Goal: Task Accomplishment & Management: Complete application form

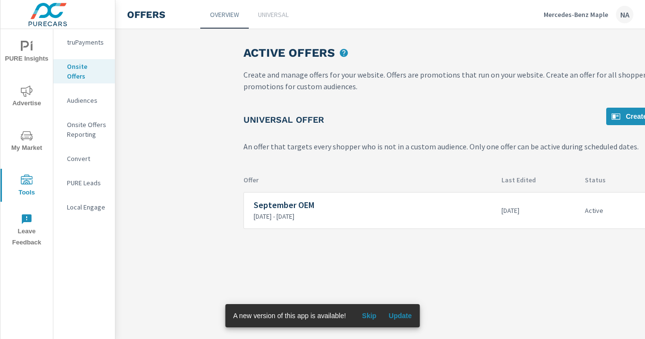
click at [603, 12] on p "Mercedes-Benz Maple" at bounding box center [576, 14] width 65 height 9
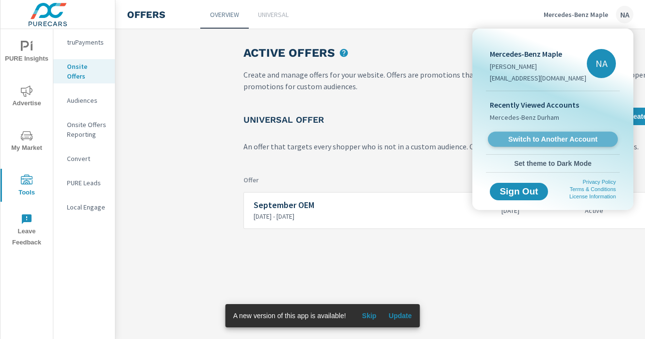
click at [535, 141] on span "Switch to Another Account" at bounding box center [552, 139] width 119 height 9
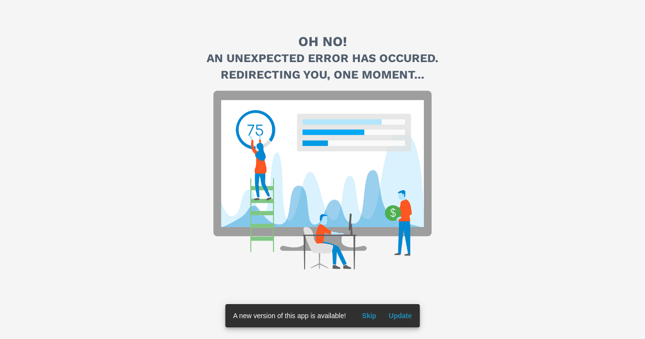
scroll to position [30, 0]
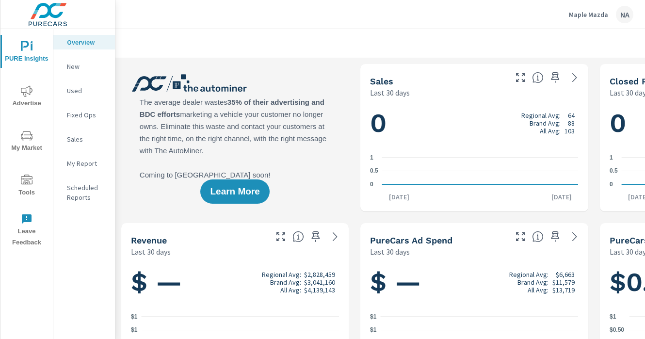
click at [21, 181] on icon "nav menu" at bounding box center [27, 180] width 12 height 10
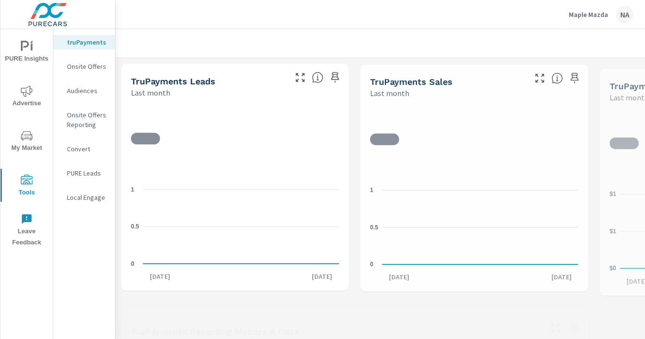
click at [21, 140] on icon "nav menu" at bounding box center [27, 136] width 12 height 12
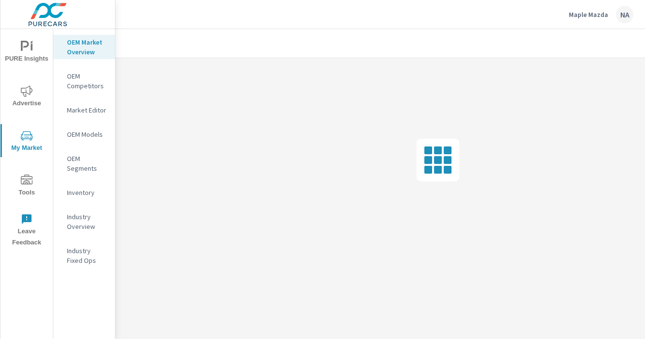
click at [30, 56] on span "PURE Insights" at bounding box center [26, 53] width 47 height 24
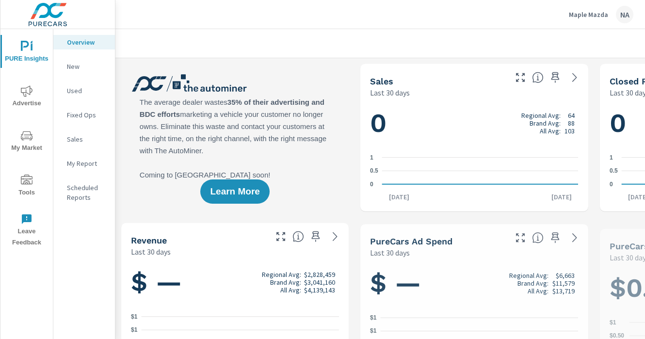
click at [30, 96] on icon "nav menu" at bounding box center [27, 91] width 12 height 12
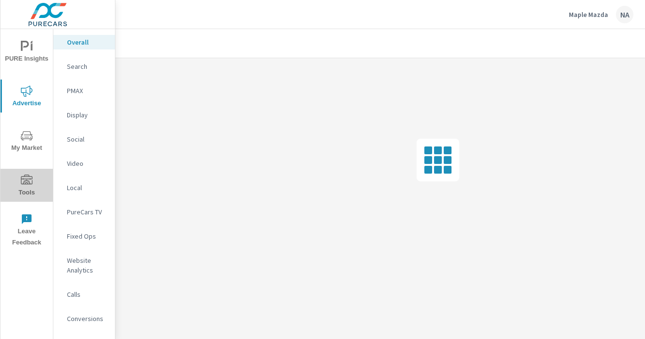
click at [26, 176] on icon "nav menu" at bounding box center [27, 181] width 12 height 12
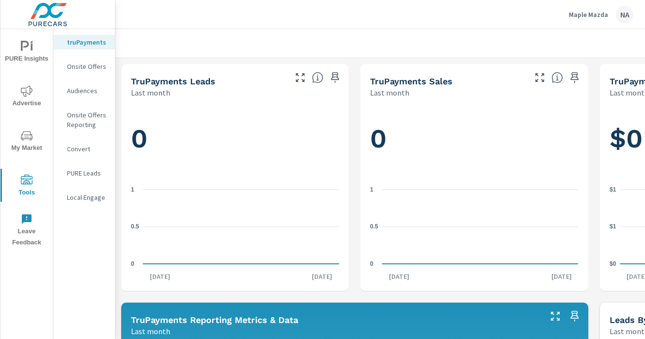
click at [92, 62] on p "Onsite Offers" at bounding box center [87, 67] width 40 height 10
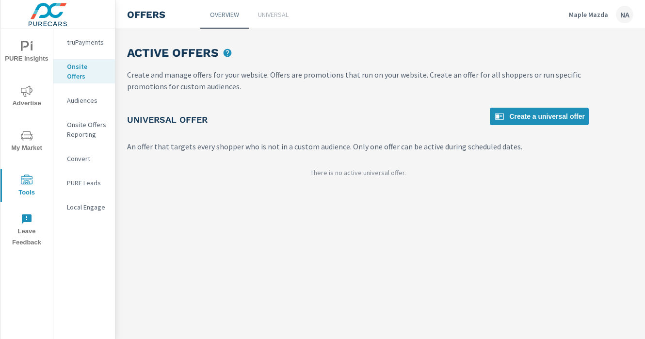
scroll to position [0, 160]
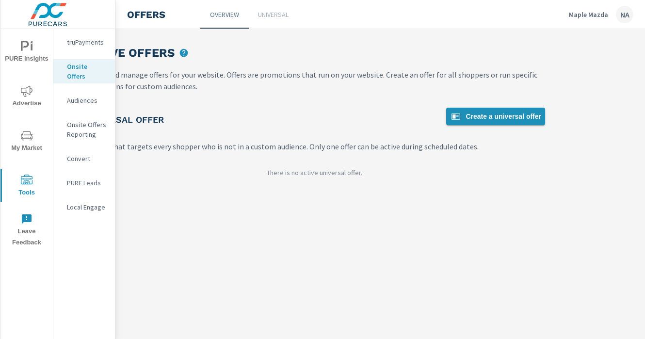
click at [502, 115] on span "Create a universal offer" at bounding box center [495, 117] width 91 height 12
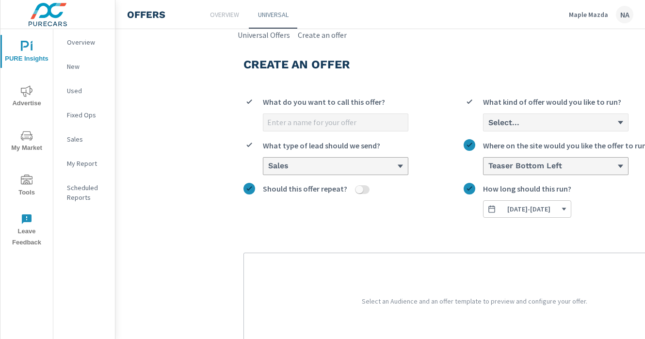
click at [315, 117] on input "What do you want to call this offer?" at bounding box center [335, 122] width 145 height 17
type input "September OEM"
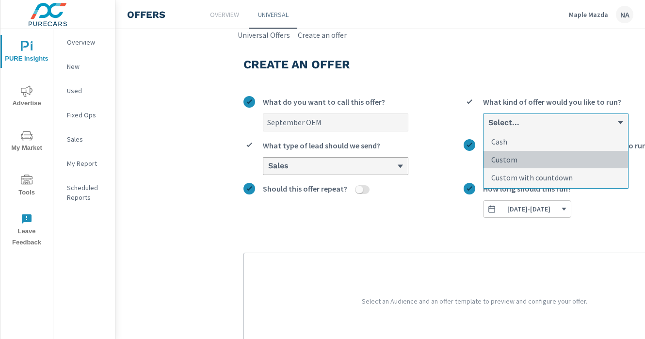
click at [525, 160] on li "Custom" at bounding box center [556, 160] width 145 height 18
click at [489, 127] on input "option Custom focused, 2 of 3. 3 results available. Use Up and Down to choose o…" at bounding box center [488, 122] width 1 height 9
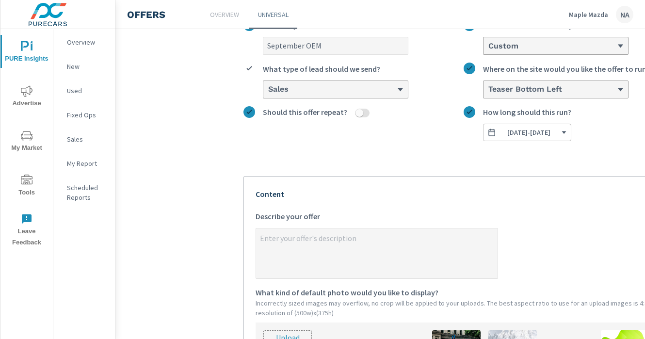
scroll to position [79, 0]
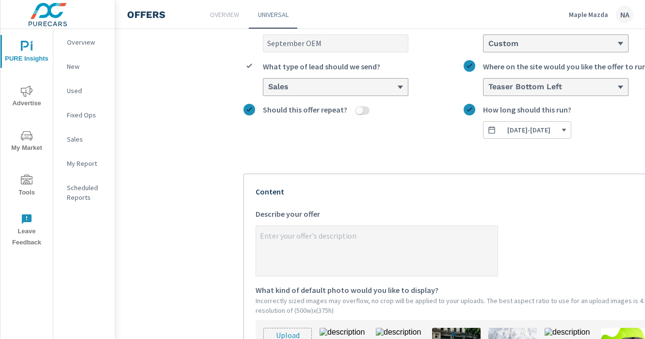
click at [316, 239] on textarea "x Describe your offer" at bounding box center [377, 252] width 242 height 49
type textarea "x"
click at [86, 46] on p "Overview" at bounding box center [87, 42] width 40 height 10
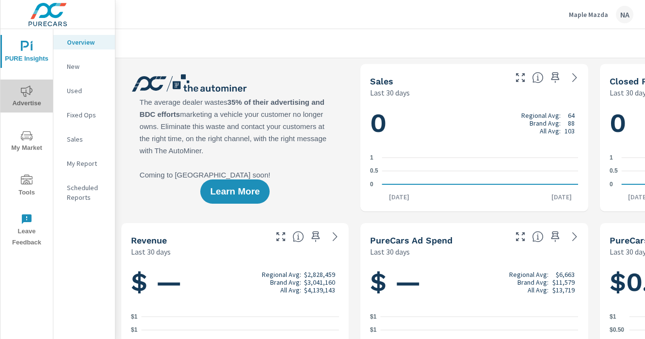
click at [37, 99] on span "Advertise" at bounding box center [26, 97] width 47 height 24
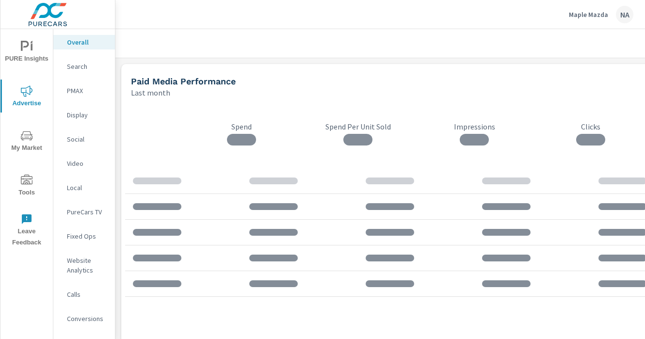
click at [35, 52] on span "PURE Insights" at bounding box center [26, 53] width 47 height 24
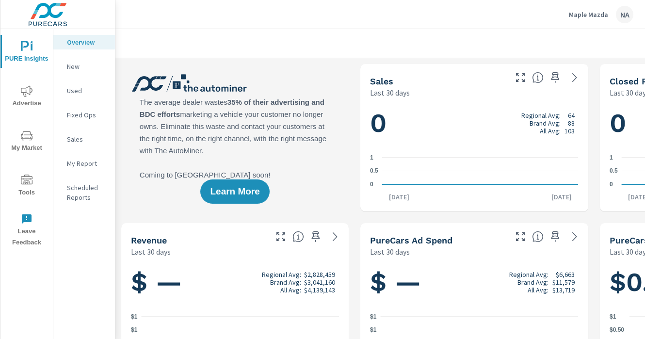
click at [37, 137] on span "My Market" at bounding box center [26, 142] width 47 height 24
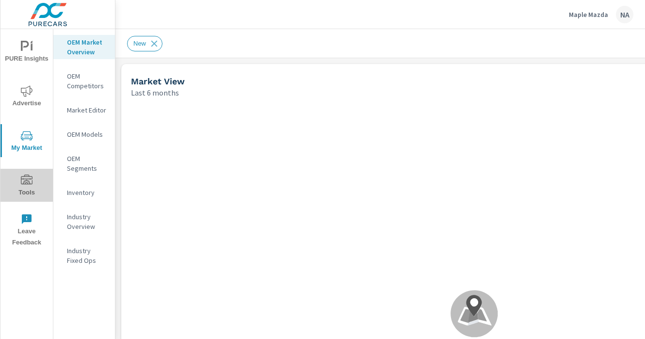
click at [25, 177] on icon "nav menu" at bounding box center [27, 181] width 12 height 12
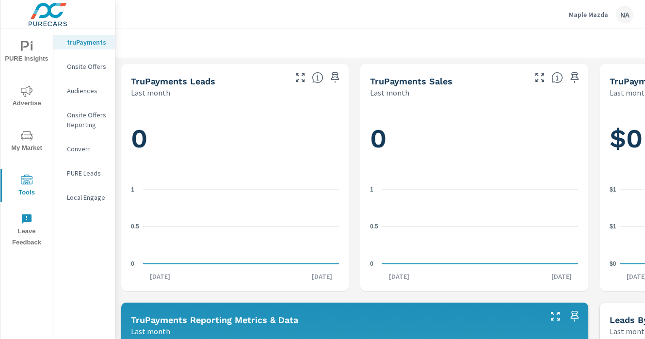
click at [98, 65] on p "Onsite Offers" at bounding box center [87, 67] width 40 height 10
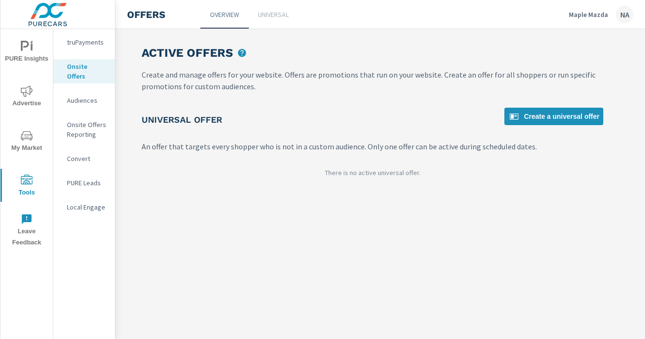
scroll to position [0, 112]
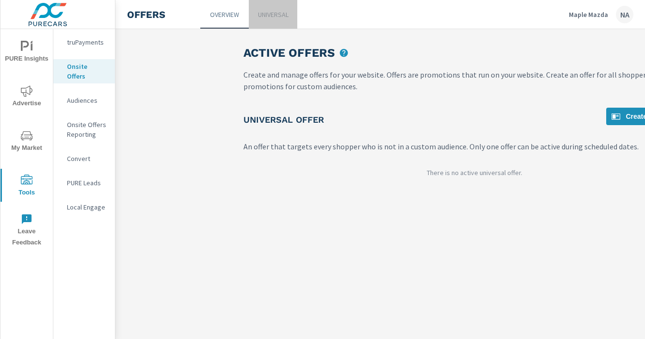
click at [272, 19] on link "Universal" at bounding box center [273, 14] width 49 height 29
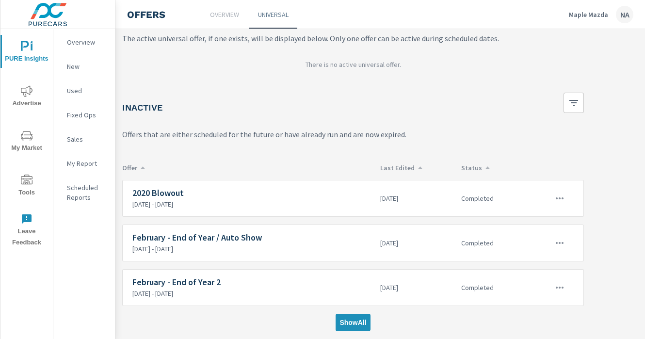
scroll to position [80, 122]
click at [571, 102] on icon "button" at bounding box center [573, 103] width 9 height 6
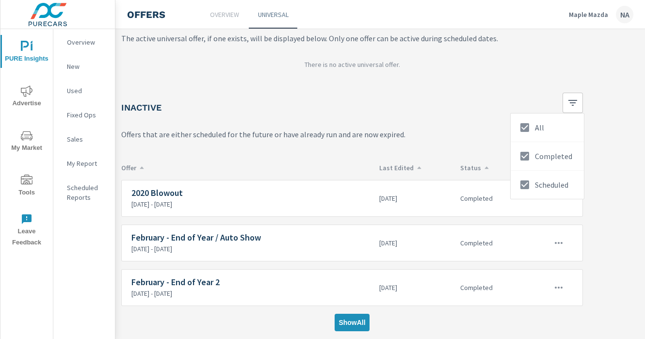
click at [571, 105] on div at bounding box center [322, 169] width 645 height 339
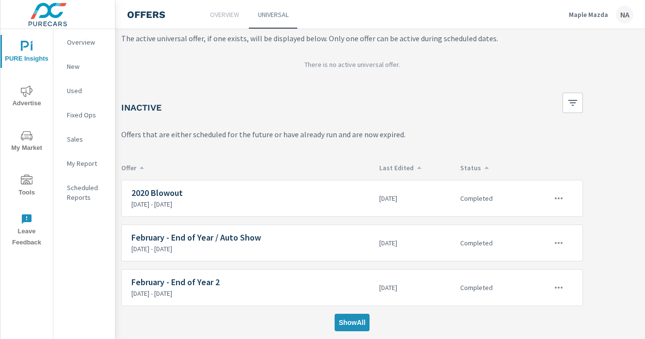
click at [405, 173] on section "Offer Last Edited Status 2020 Blowout 1/5/2021 - 4/30/2021 4 years ago Complete…" at bounding box center [352, 235] width 462 height 158
click at [405, 171] on p "Last Edited" at bounding box center [415, 168] width 73 height 9
click at [405, 167] on p "Last Edited" at bounding box center [415, 168] width 73 height 9
click at [345, 321] on span "Show All" at bounding box center [352, 322] width 27 height 9
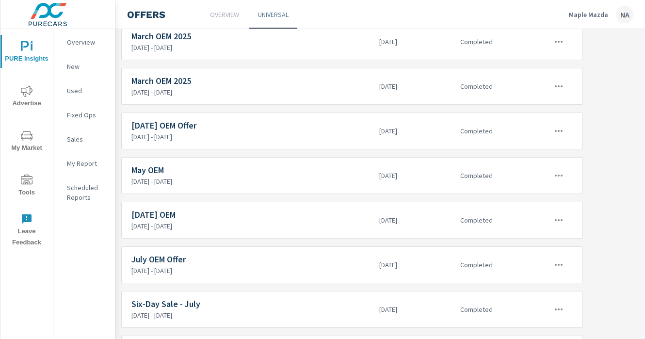
scroll to position [2174, 122]
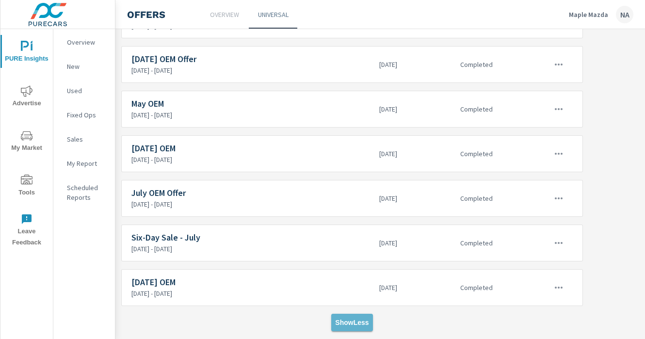
click at [353, 321] on span "Show Less" at bounding box center [351, 322] width 33 height 9
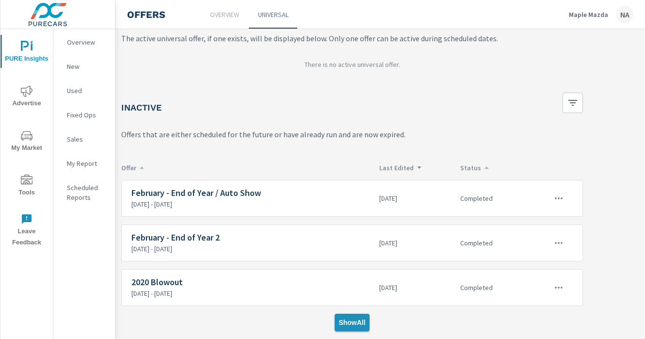
click at [350, 317] on button "Show All" at bounding box center [352, 322] width 34 height 17
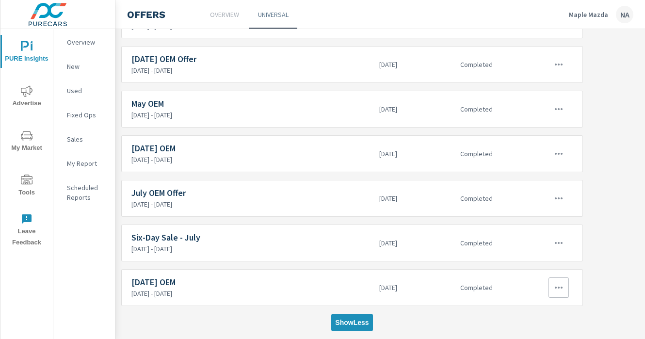
click at [565, 289] on button "button" at bounding box center [559, 288] width 20 height 20
click at [533, 296] on div "Edit" at bounding box center [527, 296] width 14 height 12
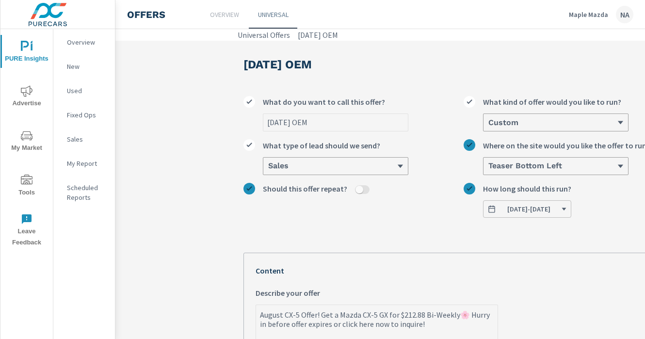
scroll to position [67, 0]
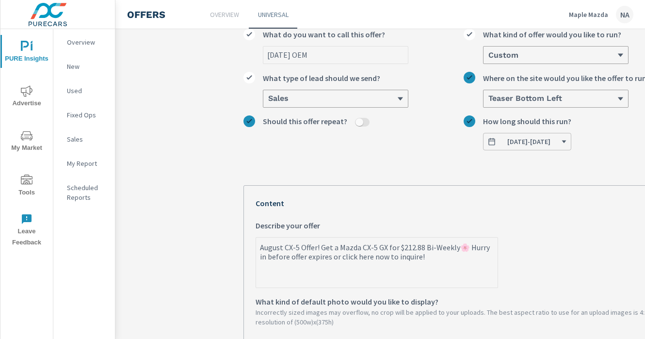
type textarea "x"
drag, startPoint x: 387, startPoint y: 254, endPoint x: 226, endPoint y: 246, distance: 160.9
click at [226, 246] on section "August 2025 OEM August 2025 OEM What do you want to call this offer? Custom Wha…" at bounding box center [474, 315] width 718 height 685
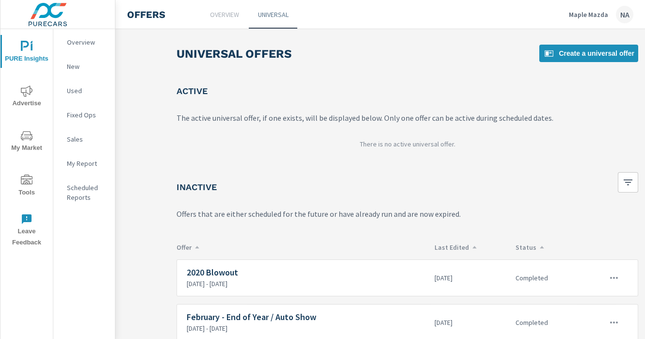
scroll to position [0, 131]
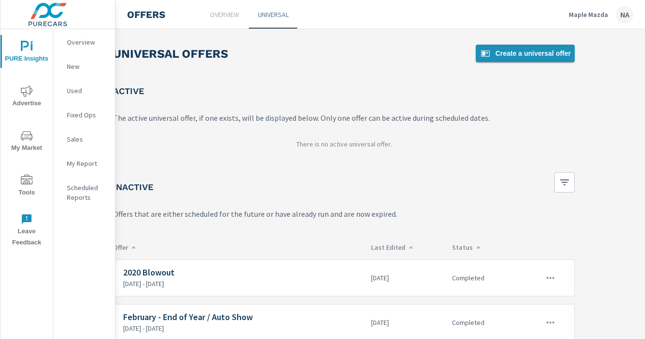
click at [547, 55] on span "Create a universal offer" at bounding box center [525, 54] width 91 height 12
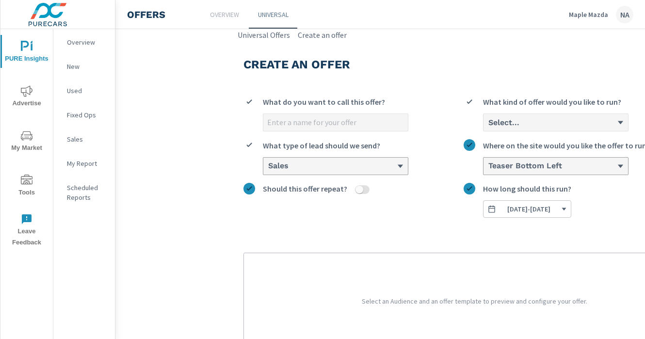
click at [334, 122] on input "What do you want to call this offer?" at bounding box center [335, 122] width 145 height 17
type input "September OEM"
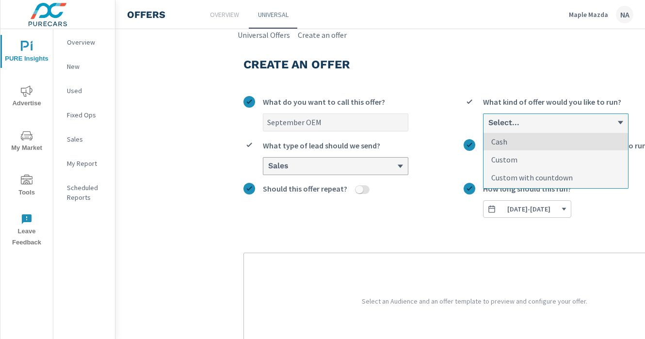
click at [542, 129] on div "Select..." at bounding box center [556, 122] width 145 height 17
click at [489, 127] on input "option Cash focused, 1 of 3. 3 results available. Use Up and Down to choose opt…" at bounding box center [488, 122] width 1 height 9
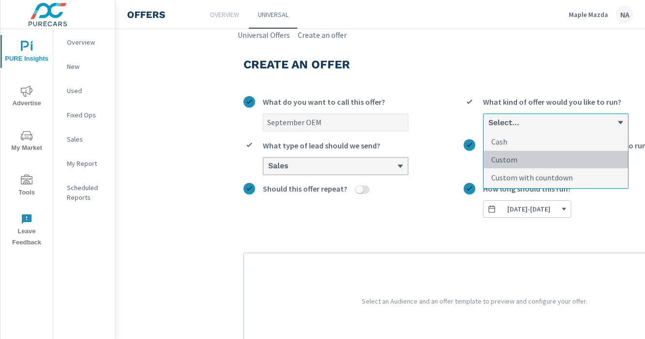
click at [521, 158] on li "Custom" at bounding box center [556, 160] width 145 height 18
click at [489, 127] on input "option Custom focused, 2 of 3. 3 results available. Use Up and Down to choose o…" at bounding box center [488, 122] width 1 height 9
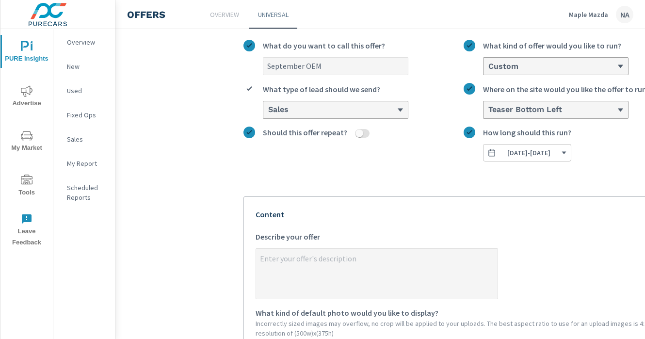
scroll to position [70, 0]
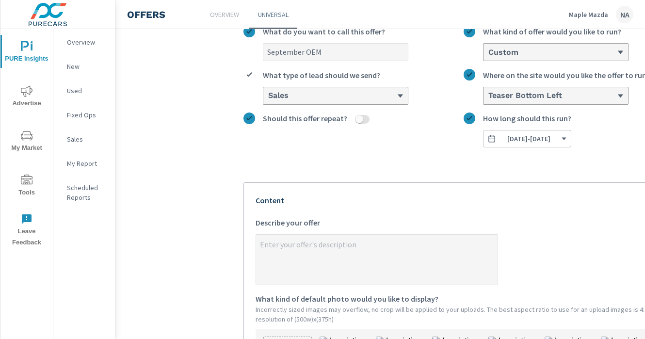
type textarea "x"
click at [392, 244] on textarea "x Describe your offer" at bounding box center [377, 260] width 242 height 49
paste textarea "August CX-5 Offer! Get a Mazda CX-5 GX for $212.88 Bi-Weekly🌸 Hurry in before o…"
type textarea "August CX-5 Offer! Get a Mazda CX-5 GX for $212.88 Bi-Weekly🌸 Hurry in before o…"
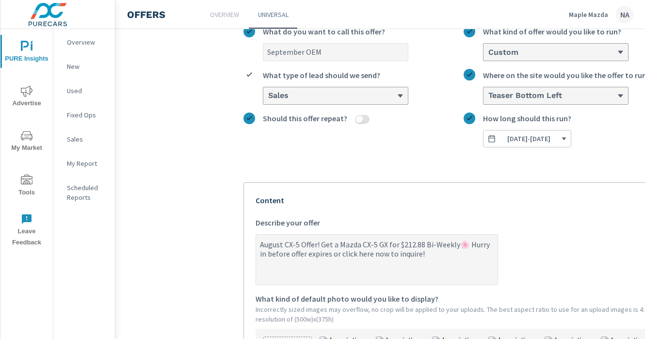
type textarea "x"
drag, startPoint x: 284, startPoint y: 246, endPoint x: 228, endPoint y: 246, distance: 56.3
click at [228, 246] on section "Create an offer September OEM What do you want to call this offer? Custom What …" at bounding box center [474, 312] width 718 height 685
type textarea "SCX-5 Offer! Get a Mazda CX-5 GX for $212.88 Bi-Weekly🌸 Hurry in before offer e…"
type textarea "x"
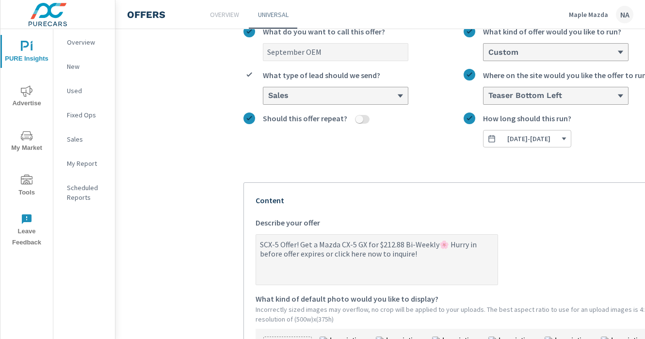
type textarea "SeCX-5 Offer! Get a Mazda CX-5 GX for $212.88 Bi-Weekly🌸 Hurry in before offer …"
type textarea "x"
type textarea "SepCX-5 Offer! Get a Mazda CX-5 GX for $212.88 Bi-Weekly🌸 Hurry in before offer…"
type textarea "x"
type textarea "SeptCX-5 Offer! Get a Mazda CX-5 GX for $212.88 Bi-Weekly🌸 Hurry in before offe…"
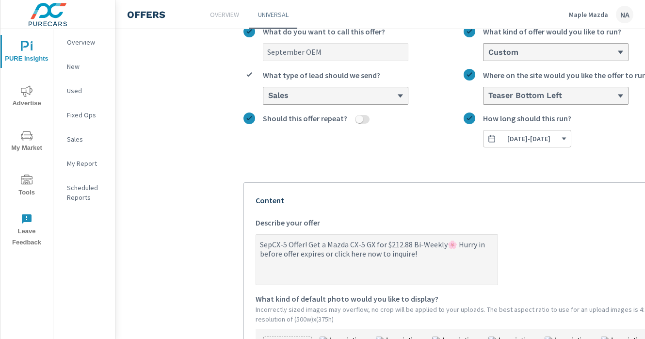
type textarea "x"
type textarea "SepteCX-5 Offer! Get a Mazda CX-5 GX for $212.88 Bi-Weekly🌸 Hurry in before off…"
type textarea "x"
type textarea "SeptemCX-5 Offer! Get a Mazda CX-5 GX for $212.88 Bi-Weekly🌸 Hurry in before of…"
type textarea "x"
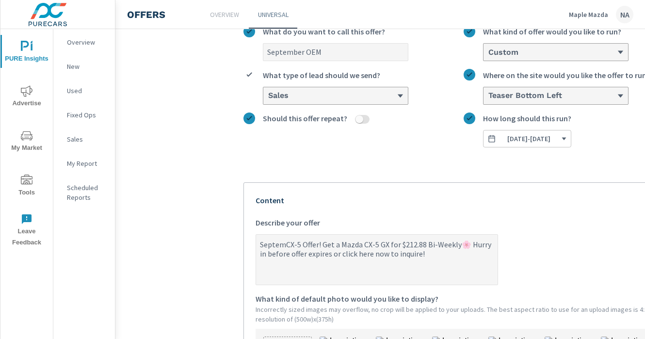
type textarea "SeptembCX-5 Offer! Get a Mazda CX-5 GX for $212.88 Bi-Weekly🌸 Hurry in before o…"
type textarea "x"
type textarea "SeptembeCX-5 Offer! Get a Mazda CX-5 GX for $212.88 Bi-Weekly🌸 Hurry in before …"
type textarea "x"
type textarea "SeptemberCX-5 Offer! Get a Mazda CX-5 GX for $212.88 Bi-Weekly🌸 Hurry in before…"
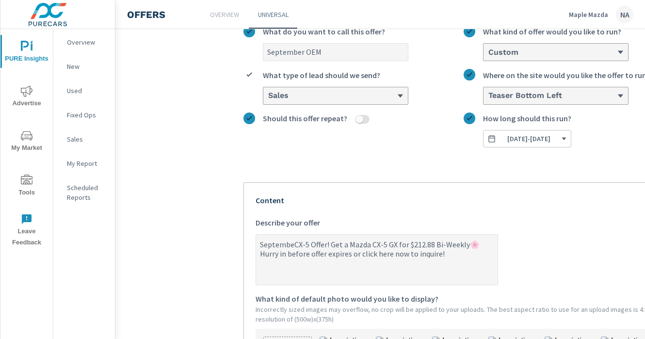
type textarea "x"
type textarea "September CX-5 Offer! Get a Mazda CX-5 GX for $212.88 Bi-Weekly🌸 Hurry in befor…"
type textarea "x"
type textarea "September CX-5 Offer! Get a Mazda CX-5 GX for $212.88 Bi-Weekly🌸 Hurry in befor…"
type textarea "x"
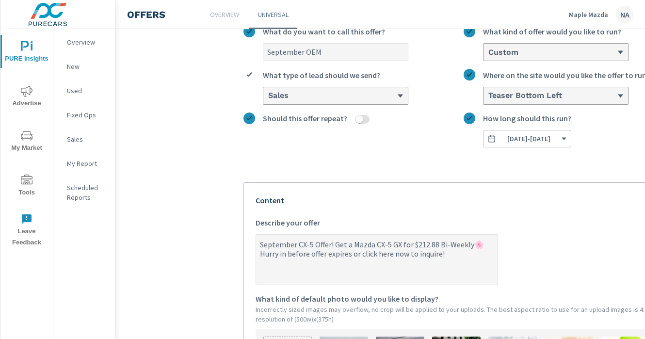
click at [312, 239] on textarea "September CX-5 Offer! Get a Mazda CX-5 GX for $212.88 Bi-Weekly🌸 Hurry in befor…" at bounding box center [377, 260] width 242 height 49
type textarea "September CX-50 Offer! Get a Mazda CX-5 GX for $212.88 Bi-Weekly🌸 Hurry in befo…"
type textarea "x"
click at [392, 244] on textarea "September CX-50 Offer! Get a Mazda CX-5 GX for $212.88 Bi-Weekly🌸 Hurry in befo…" at bounding box center [377, 260] width 242 height 49
type textarea "September CX-50 Offer! Get a Mazda CX-50 GX for $212.88 Bi-Weekly🌸 Hurry in bef…"
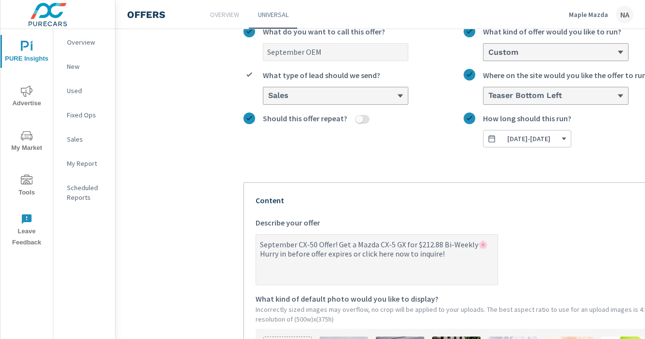
type textarea "x"
type textarea "September CX-50 Offer! Get a Mazda CX-50 GX for $212.88 Bi-Weekly🌸 Hurry in bef…"
type textarea "x"
type textarea "September CX-50 Offer! Get a Mazda CX-50 GX for $212.88 Bi-Weekly🌸 Hurry in bef…"
type textarea "x"
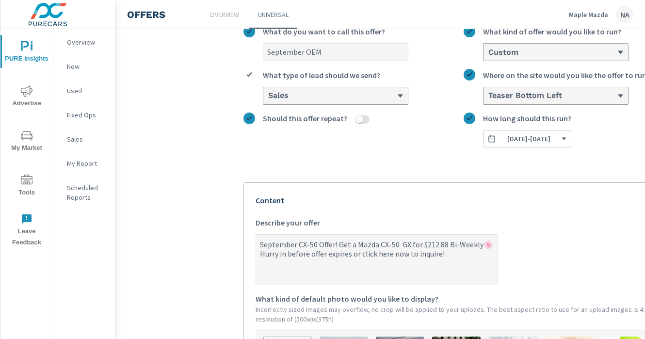
type textarea "September CX-50 Offer! Get a Mazda CX-50 G GX for $212.88 Bi-Weekly🌸 Hurry in b…"
type textarea "x"
type textarea "September CX-50 Offer! Get a Mazda CX-50 GS GX for $212.88 Bi-Weekly🌸 Hurry in …"
type textarea "x"
type textarea "September CX-50 Offer! Get a Mazda CX-50 GSl GX for $212.88 Bi-Weekly🌸 Hurry in…"
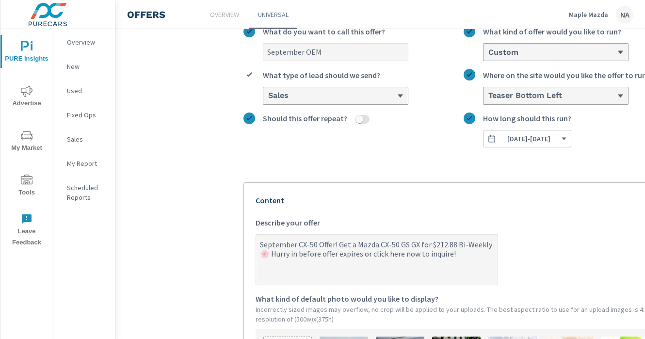
type textarea "x"
type textarea "September CX-50 Offer! Get a Mazda CX-50 GS GX for $212.88 Bi-Weekly🌸 Hurry in …"
type textarea "x"
type textarea "September CX-50 Offer! Get a Mazda CX-50 GSL GX for $212.88 Bi-Weekly🌸 Hurry in…"
type textarea "x"
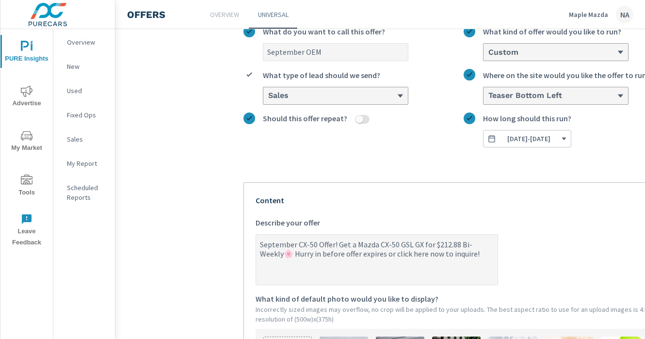
click at [423, 243] on textarea "September CX-50 Offer! Get a Mazda CX-50 GSL GX for $212.88 Bi-Weekly🌸 Hurry in…" at bounding box center [377, 260] width 242 height 49
type textarea "September CX-50 Offer! Get a Mazda CX-50 GSL GXfor $212.88 Bi-Weekly🌸 Hurry in …"
type textarea "x"
type textarea "September CX-50 Offer! Get a Mazda CX-50 GSL Gfor $212.88 Bi-Weekly🌸 Hurry in b…"
type textarea "x"
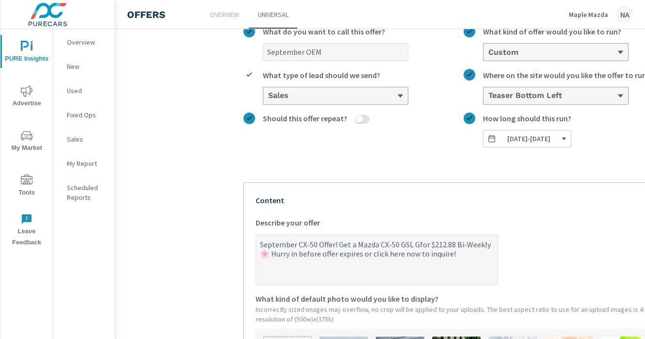
type textarea "September CX-50 Offer! Get a Mazda CX-50 GSL for $212.88 Bi-Weekly🌸 Hurry in be…"
type textarea "x"
type textarea "September CX-50 Offer! Get a Mazda CX-50 GSLfor $212.88 Bi-Weekly🌸 Hurry in bef…"
type textarea "x"
type textarea "September CX-50 Offer! Get a Mazda CX-50 GSL for $212.88 Bi-Weekly🌸 Hurry in be…"
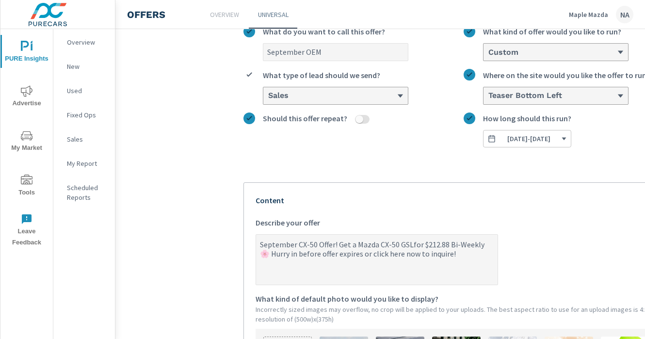
type textarea "x"
type textarea "September CX-50 Offer! Get a Mazda CX-50 GSL for $212.88 Bi-Weekly🌸 Hurry in be…"
drag, startPoint x: 354, startPoint y: 241, endPoint x: 339, endPoint y: 241, distance: 14.6
click at [339, 241] on textarea "September CX-50 Offer! Get a Mazda CX-50 GSL for $212.88 Bi-Weekly🌸 Hurry in be…" at bounding box center [377, 260] width 242 height 49
type textarea "x"
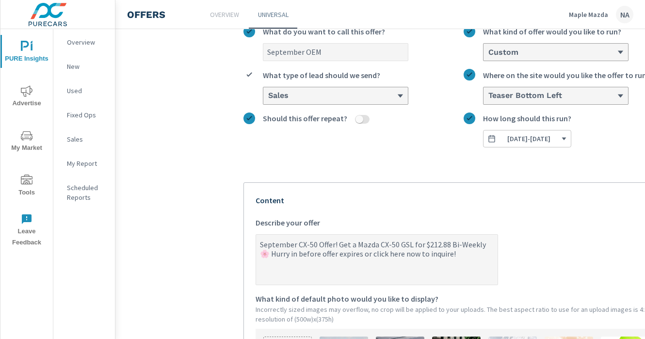
type textarea "September CX-50 Offer! F Mazda CX-50 GSL for $212.88 Bi-Weekly🌸 Hurry in before…"
type textarea "x"
type textarea "September CX-50 Offer! Fi Mazda CX-50 GSL for $212.88 Bi-Weekly🌸 Hurry in befor…"
type textarea "x"
type textarea "September CX-50 Offer! Fin Mazda CX-50 GSL for $212.88 Bi-Weekly🌸 Hurry in befo…"
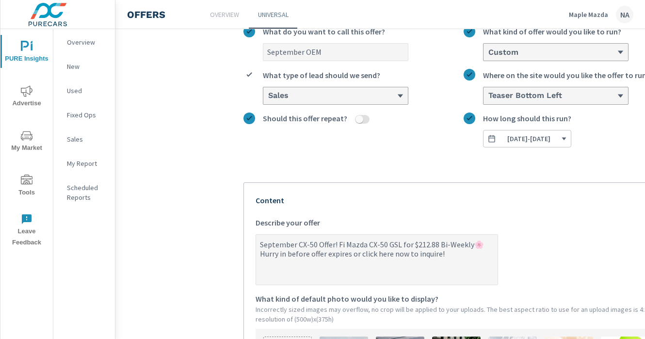
type textarea "x"
type textarea "September CX-50 Offer! Fina Mazda CX-50 GSL for $212.88 Bi-Weekly🌸 Hurry in bef…"
type textarea "x"
type textarea "September CX-50 Offer! Finan Mazda CX-50 GSL for $212.88 Bi-Weekly🌸 Hurry in be…"
type textarea "x"
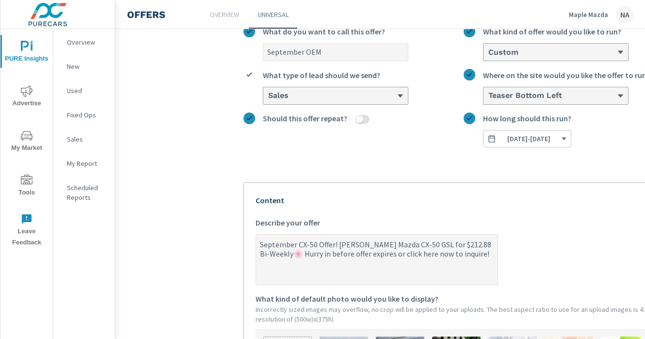
type textarea "September CX-50 Offer! Financ Mazda CX-50 GSL for $212.88 Bi-Weekly🌸 Hurry in b…"
type textarea "x"
type textarea "September CX-50 Offer! Finance Mazda CX-50 GSL for $212.88 Bi-Weekly🌸 Hurry in …"
type textarea "x"
type textarea "September CX-50 Offer! Finance Mazda CX-50 GSL for $212.88 Bi-Weekly🌸 Hurry in …"
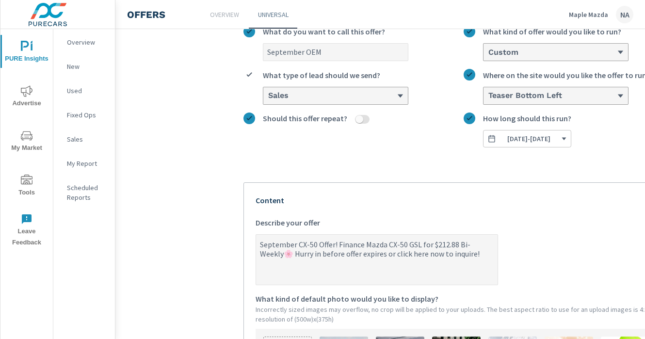
type textarea "x"
type textarea "September CX-50 Offer! Finance a Mazda CX-50 GSL for $212.88 Bi-Weekly🌸 Hurry i…"
type textarea "x"
type textarea "September CX-50 Offer! Finance a Mazda CX-50 GSL for $212.88 Bi-Weekly🌸 Hurry i…"
type textarea "x"
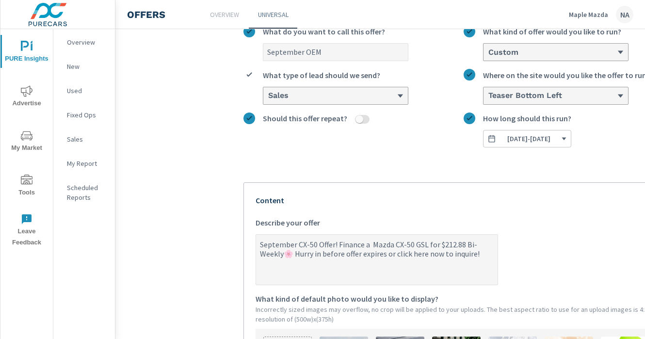
type textarea "September CX-50 Offer! Finance a Mazda CX-50 GSL for $212.88 Bi-Weekly🌸 Hurry i…"
type textarea "x"
type textarea "September CX-50 Offer! Finance a Mazda CX-50 GSL for $212.88 Bi-Weekly🌸 Hurry i…"
type textarea "x"
drag, startPoint x: 441, startPoint y: 242, endPoint x: 479, endPoint y: 242, distance: 38.3
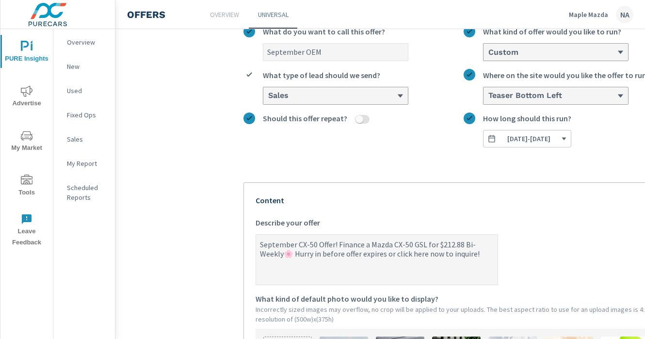
click at [479, 242] on textarea "September CX-50 Offer! Finance a Mazda CX-50 GSL for $212.88 Bi-Weekly🌸 Hurry i…" at bounding box center [377, 260] width 242 height 49
paste textarea "$333.84"
type textarea "September CX-50 Offer! Finance a Mazda CX-50 GSL for $$333.84Weekly🌸 Hurry in b…"
type textarea "x"
type textarea "September CX-50 Offer! Finance a Mazda CX-50 GSL for $$333.84 Weekly🌸 Hurry in …"
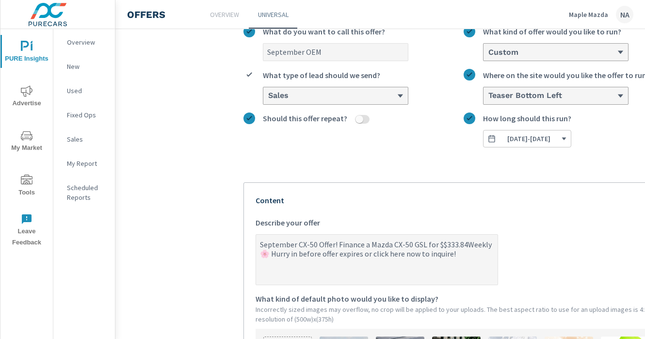
type textarea "x"
type textarea "September CX-50 Offer! Finance a Mazda CX-50 GSL for $$333.84 Weekly🌸 Hurry in …"
type textarea "x"
drag, startPoint x: 469, startPoint y: 245, endPoint x: 516, endPoint y: 245, distance: 47.1
click at [516, 245] on label "September CX-50 Offer! Finance a Mazda CX-50 GSL for $$333.84 Weekly🌸 Hurry in …" at bounding box center [475, 251] width 438 height 68
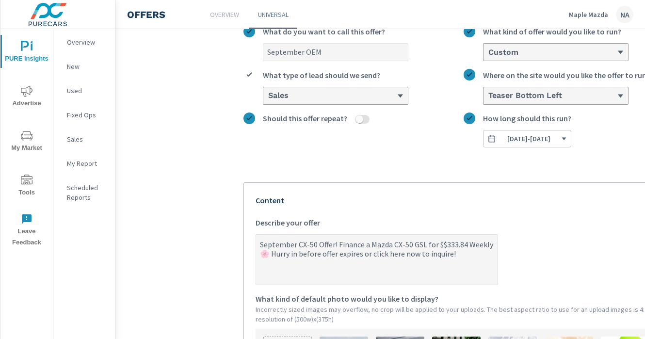
type textarea "September CX-50 Offer! Finance a Mazda CX-50 GSL for $$333.84 B🌸 Hurry in befor…"
type textarea "x"
type textarea "September CX-50 Offer! Finance a Mazda CX-50 GSL for $$333.84 BI🌸 Hurry in befo…"
type textarea "x"
type textarea "September CX-50 Offer! Finance a Mazda CX-50 GSL for $$333.84 BI-🌸 Hurry in bef…"
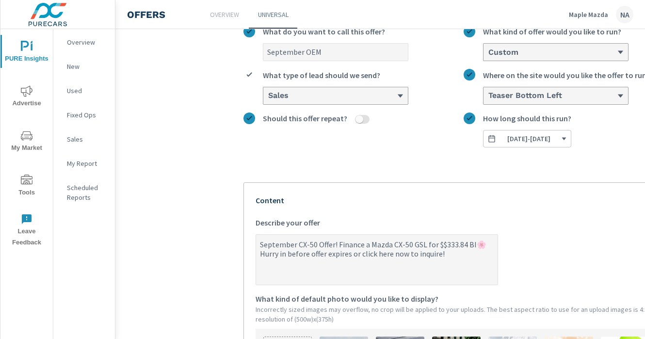
type textarea "x"
type textarea "September CX-50 Offer! Finance a Mazda CX-50 GSL for $$333.84 BI🌸 Hurry in befo…"
type textarea "x"
type textarea "September CX-50 Offer! Finance a Mazda CX-50 GSL for $$333.84 B🌸 Hurry in befor…"
type textarea "x"
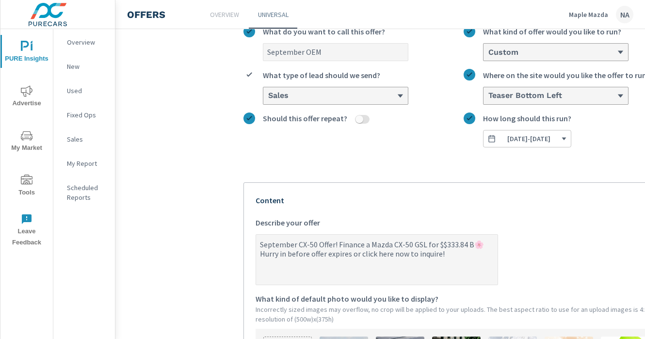
type textarea "September CX-50 Offer! Finance a Mazda CX-50 GSL for $$333.84 🌸 Hurry in before…"
type textarea "x"
type textarea "September CX-50 Offer! Finance a Mazda CX-50 GSL for $$333.84 b🌸 Hurry in befor…"
type textarea "x"
type textarea "September CX-50 Offer! Finance a Mazda CX-50 GSL for $$333.84 bi🌸 Hurry in befo…"
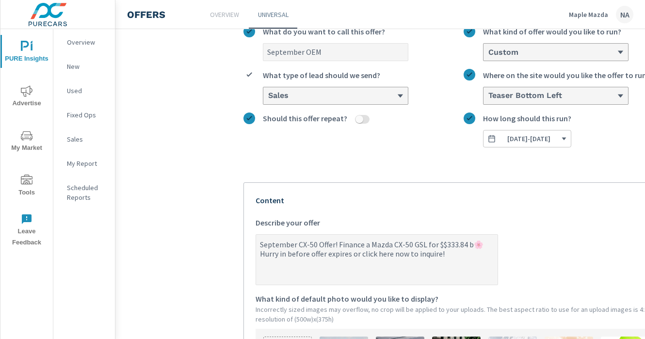
type textarea "x"
type textarea "September CX-50 Offer! Finance a Mazda CX-50 GSL for $$333.84 bi-🌸 Hurry in bef…"
type textarea "x"
type textarea "September CX-50 Offer! Finance a Mazda CX-50 GSL for $$333.84 bi-w🌸 Hurry in be…"
type textarea "x"
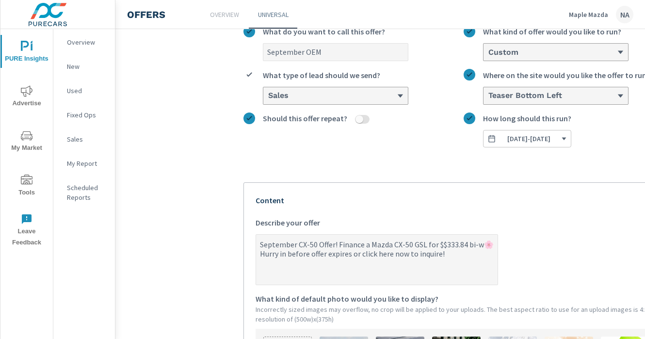
type textarea "September CX-50 Offer! Finance a Mazda CX-50 GSL for $$333.84 bi-we🌸 Hurry in b…"
type textarea "x"
type textarea "September CX-50 Offer! Finance a Mazda CX-50 GSL for $$333.84 bi-wee🌸 Hurry in …"
type textarea "x"
type textarea "September CX-50 Offer! Finance a Mazda CX-50 GSL for $$333.84 bi-week🌸 Hurry in…"
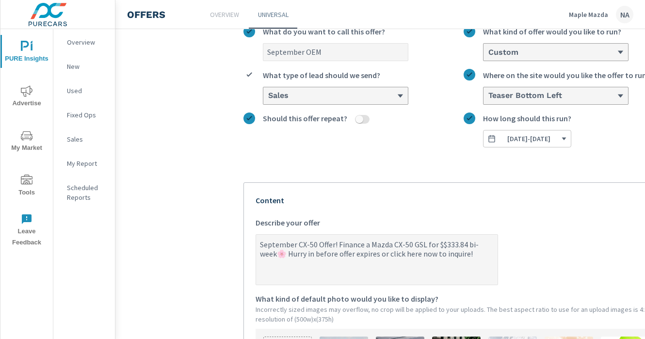
type textarea "x"
type textarea "September CX-50 Offer! Finance a Mazda CX-50 GSL for $$333.84 bi-weekl🌸 Hurry i…"
type textarea "x"
type textarea "September CX-50 Offer! Finance a Mazda CX-50 GSL for $$333.84 bi-weekly🌸 Hurry …"
type textarea "x"
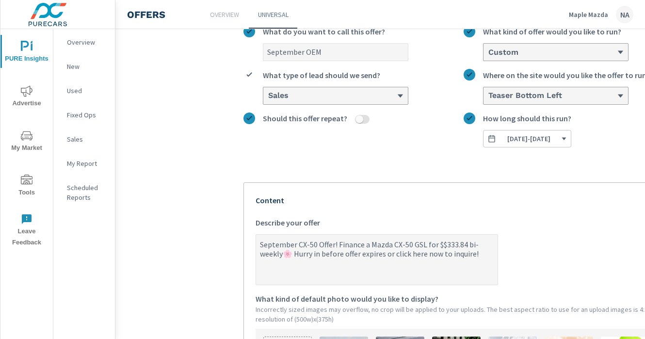
type textarea "September CX-50 Offer! Finance a Mazda CX-50 GSL for $$333.84 bi-weekly 🌸 Hurry…"
type textarea "x"
click at [291, 255] on textarea "September CX-50 Offer! Finance a Mazda CX-50 GSL for $$333.84 bi-weekly 🌸 Hurry…" at bounding box center [377, 260] width 242 height 49
type textarea "September CX-50 Offer! Finance a Mazda CX-50 GSL for $$333.84 bi-weekly Hurry i…"
type textarea "x"
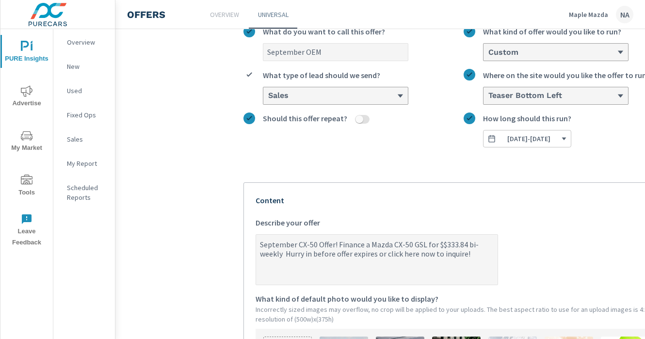
type textarea "September CX-50 Offer! Finance a Mazda CX-50 GSL for $$333.84 bi-weekly 🍂 Hurry…"
type textarea "x"
type textarea "September CX-50 Offer! Finance a Mazda CX-50 GSL for $$333.84 bi-weekly Hurry i…"
type textarea "x"
type textarea "September CX-50 Offer! Finance a Mazda CX-50 GSL for $$333.84 bi-weekly 🍁 Hurry…"
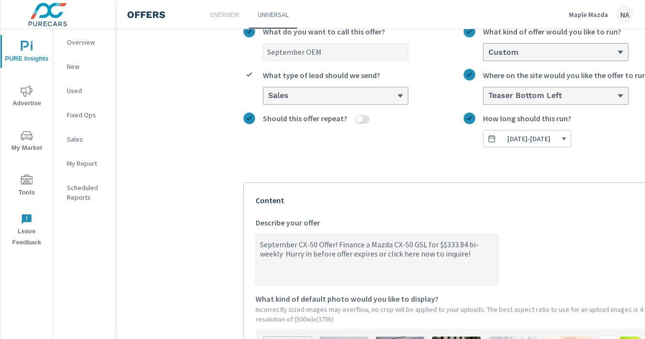
type textarea "x"
type textarea "September CX-50 Offer! Finance a Mazda CX-50 GSL for $$333.84 bi-weekly 🍁 Hurry…"
type textarea "x"
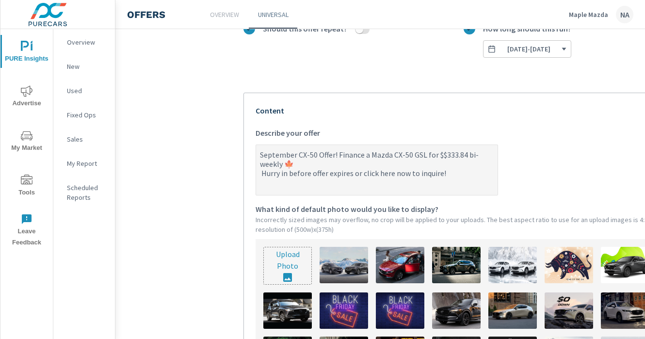
scroll to position [164, 0]
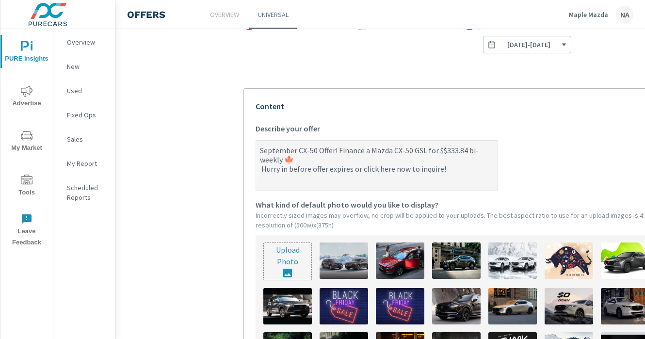
type textarea "September CX-50 Offer! Finance a Mazda CX-50 GSL for $$333.84 bi-weekly 🍁 Hurry…"
type textarea "x"
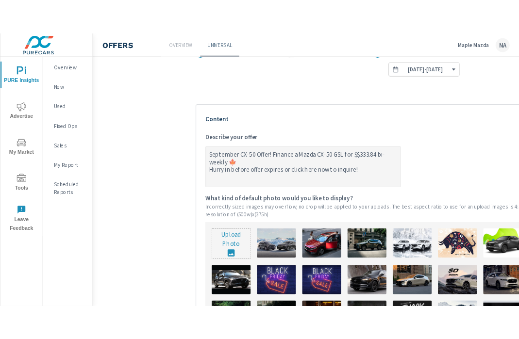
scroll to position [245, 0]
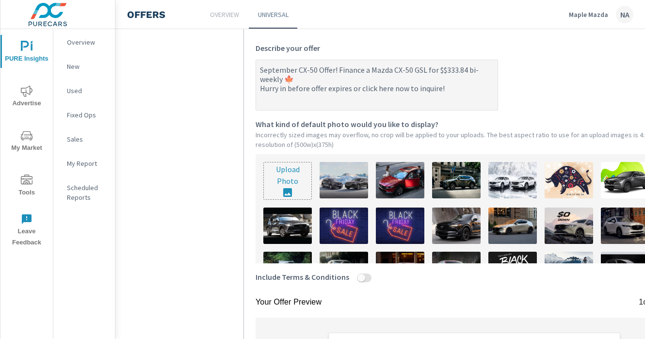
type textarea "September CX-50 Offer! Finance a Mazda CX-50 GSL for $$333.84 bi-weekly 🍁 Hurry…"
type textarea "x"
click at [315, 71] on textarea "September CX-50 Offer! Finance a Mazda CX-50 GSL for $$333.84 bi-weekly 🍁 Hurry…" at bounding box center [377, 86] width 242 height 49
type textarea "September CX-5 Offer! Finance a Mazda CX-50 GSL for $$333.84 bi-weekly 🍁 Hurry …"
type textarea "x"
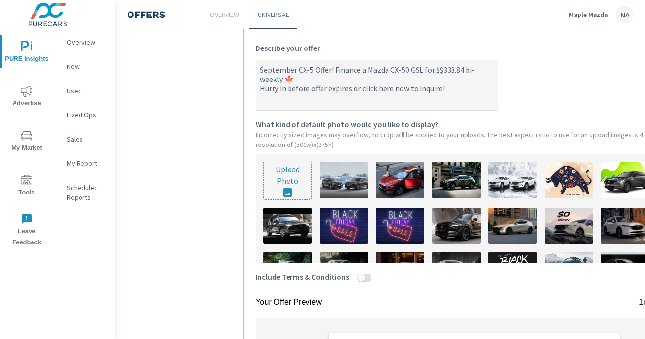
type textarea "September CX- Offer! Finance a Mazda CX-50 GSL for $$333.84 bi-weekly 🍁 Hurry i…"
type textarea "x"
type textarea "September CX-3 Offer! Finance a Mazda CX-50 GSL for $$333.84 bi-weekly 🍁 Hurry …"
type textarea "x"
type textarea "September CX-30 Offer! Finance a Mazda CX-50 GSL for $$333.84 bi-weekly 🍁 Hurry…"
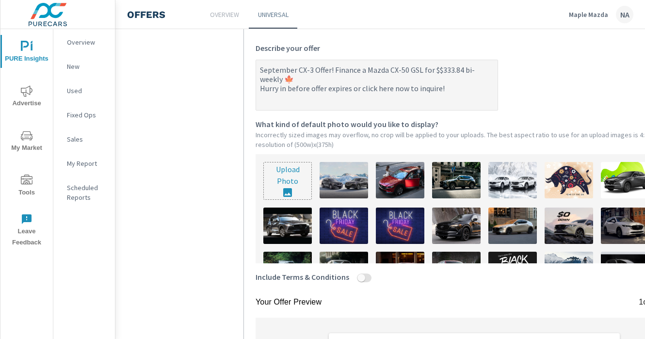
type textarea "x"
type textarea "September CX-30 Offer! Finance a Mazda CX-50 GSL for $$333.84 bi-weekly 🍁 Hurry…"
type textarea "x"
drag, startPoint x: 337, startPoint y: 69, endPoint x: 405, endPoint y: 80, distance: 68.2
click at [405, 80] on textarea "September CX-30 Offer! Finance a Mazda CX-50 GSL for $$333.84 bi-weekly 🍁 Hurry…" at bounding box center [377, 86] width 242 height 49
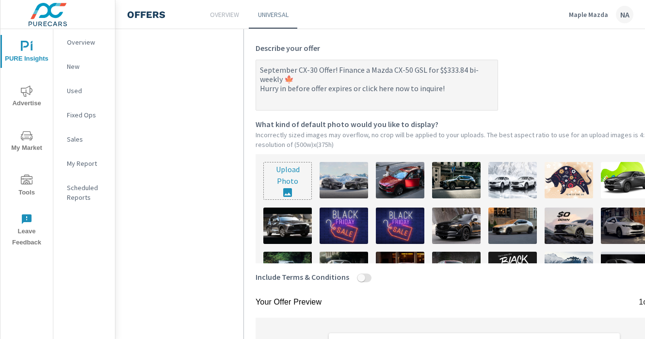
type textarea "September CX-30 Offer! Hurry in before offer expires or click here now to inqui…"
type textarea "x"
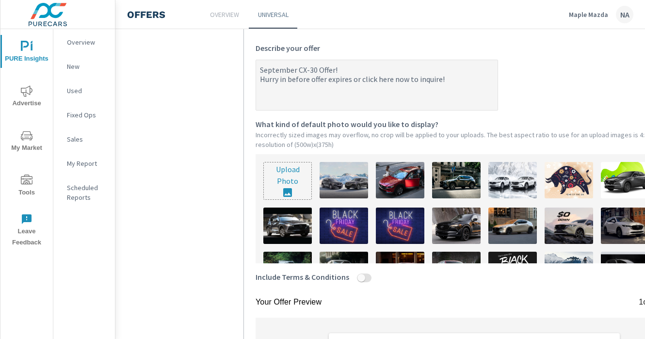
paste textarea "$468.48+"
type textarea "September CX-30 Offer! $468.48+ Hurry in before offer expires or click here now…"
type textarea "x"
type textarea "September CX-30 Offer! Hurry in before offer expires or click here now to inqui…"
type textarea "x"
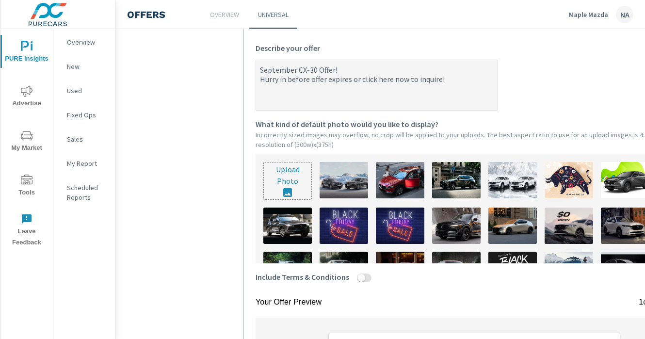
type textarea "September CX-30 Offer! Finance a Mazda CX-50 GSL for $$333.84 bi-weekly 🍁 Hurry…"
type textarea "x"
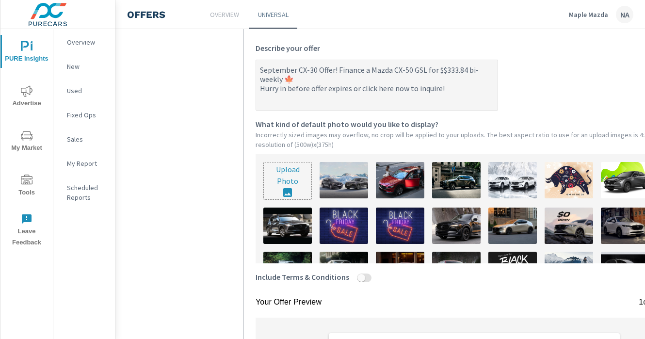
click at [362, 69] on textarea "September CX-30 Offer! Finance a Mazda CX-50 GSL for $$333.84 bi-weekly 🍁 Hurry…" at bounding box center [377, 86] width 242 height 49
drag, startPoint x: 370, startPoint y: 72, endPoint x: 337, endPoint y: 71, distance: 33.0
click at [337, 71] on textarea "September CX-30 Offer! Finance a Mazda CX-50 GSL for $$333.84 bi-weekly 🍁 Hurry…" at bounding box center [377, 86] width 242 height 49
type textarea "September CX-30 Offer! lMazda CX-50 GSL for $$333.84 bi-weekly 🍁 Hurry in befor…"
type textarea "x"
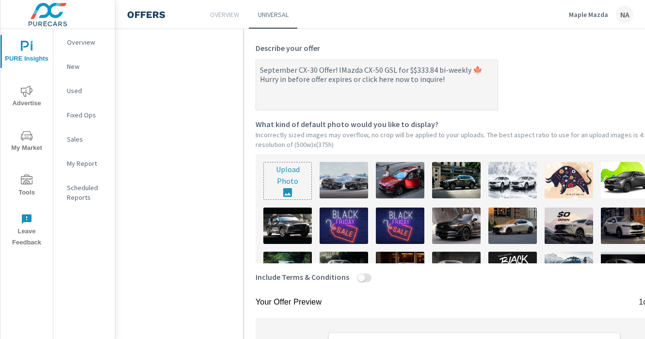
type textarea "September CX-30 Offer! lEMazda CX-50 GSL for $$333.84 bi-weekly 🍁 Hurry in befo…"
type textarea "x"
type textarea "September CX-30 Offer! lMazda CX-50 GSL for $$333.84 bi-weekly 🍁 Hurry in befor…"
type textarea "x"
type textarea "September CX-30 Offer! Mazda CX-50 GSL for $$333.84 bi-weekly 🍁 Hurry in before…"
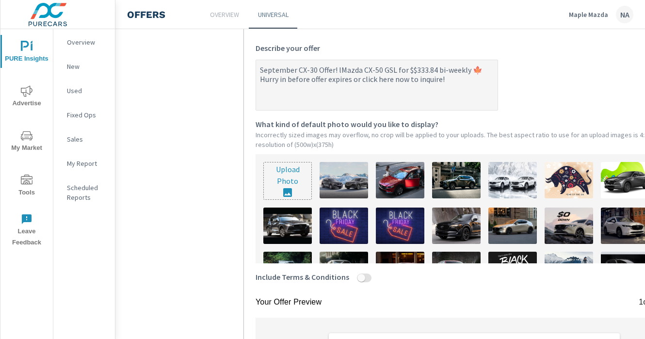
type textarea "x"
type textarea "September CX-30 Offer! LMazda CX-50 GSL for $$333.84 bi-weekly 🍁 Hurry in befor…"
type textarea "x"
type textarea "September CX-30 Offer! LeMazda CX-50 GSL for $$333.84 bi-weekly 🍁 Hurry in befo…"
type textarea "x"
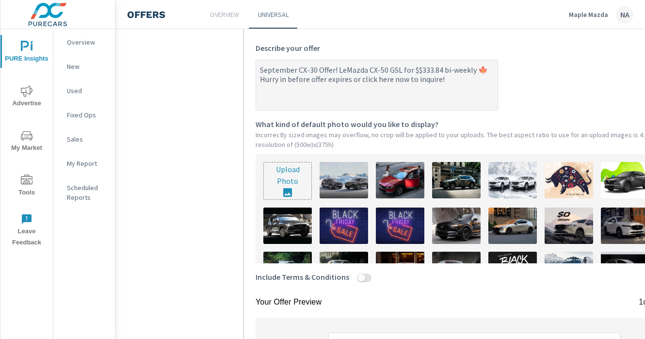
type textarea "September CX-30 Offer! LeaMazda CX-50 GSL for $$333.84 bi-weekly 🍁 Hurry in bef…"
type textarea "x"
type textarea "September CX-30 Offer! LeasMazda CX-50 GSL for $$333.84 bi-weekly 🍁 Hurry in be…"
type textarea "x"
type textarea "September CX-30 Offer! LeaseMazda CX-50 GSL for $$333.84 bi-weekly 🍁 Hurry in b…"
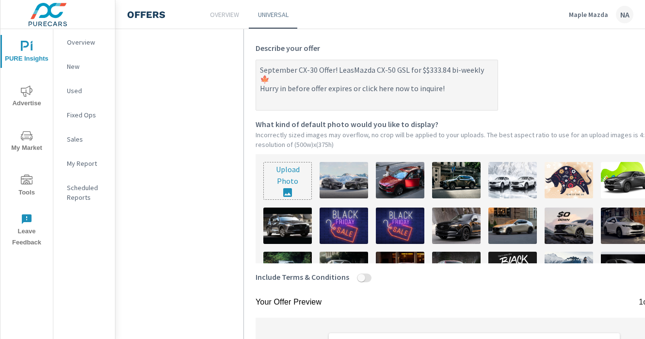
type textarea "x"
type textarea "September CX-30 Offer! Lease Mazda CX-50 GSL for $$333.84 bi-weekly 🍁 Hurry in …"
type textarea "x"
type textarea "September CX-30 Offer! Lease fMazda CX-50 GSL for $$333.84 bi-weekly 🍁 Hurry in…"
type textarea "x"
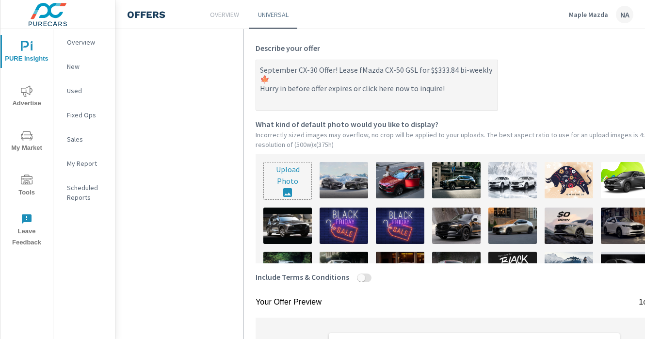
type textarea "September CX-30 Offer! Lease foMazda CX-50 GSL for $$333.84 bi-weekly 🍁 Hurry i…"
type textarea "x"
type textarea "September CX-30 Offer! Lease forMazda CX-50 GSL for $$333.84 bi-weekly 🍁 Hurry …"
type textarea "x"
type textarea "September CX-30 Offer! Lease for Mazda CX-50 GSL for $$333.84 bi-weekly 🍁 Hurry…"
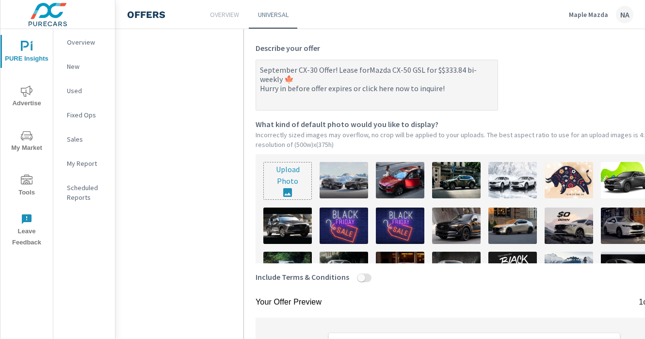
type textarea "x"
type textarea "September CX-30 Offer! Lease forMazda CX-50 GSL for $$333.84 bi-weekly 🍁 Hurry …"
type textarea "x"
type textarea "September CX-30 Offer! Lease foMazda CX-50 GSL for $$333.84 bi-weekly 🍁 Hurry i…"
type textarea "x"
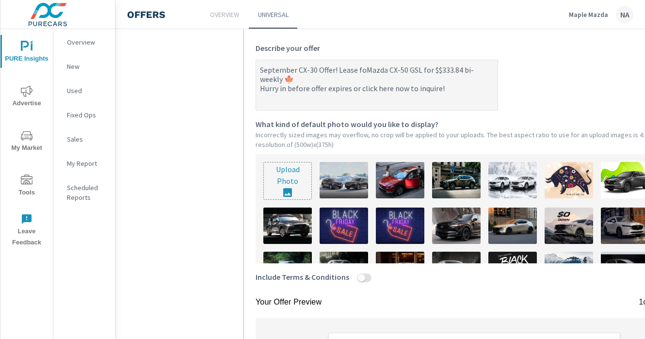
type textarea "September CX-30 Offer! Lease fMazda CX-50 GSL for $$333.84 bi-weekly 🍁 Hurry in…"
type textarea "x"
type textarea "September CX-30 Offer! Lease Mazda CX-50 GSL for $$333.84 bi-weekly 🍁 Hurry in …"
type textarea "x"
type textarea "September CX-30 Offer! Lease TMazda CX-50 GSL for $$333.84 bi-weekly 🍁 Hurry in…"
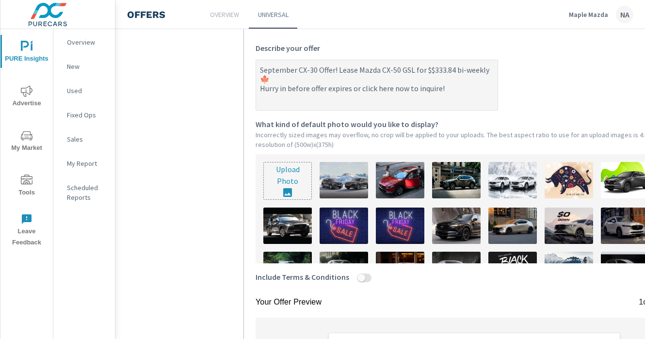
type textarea "x"
type textarea "September CX-30 Offer! Lease THMazda CX-50 GSL for $$333.84 bi-weekly 🍁 Hurry i…"
type textarea "x"
type textarea "September CX-30 Offer! Lease THEMazda CX-50 GSL for $$333.84 bi-weekly 🍁 Hurry …"
type textarea "x"
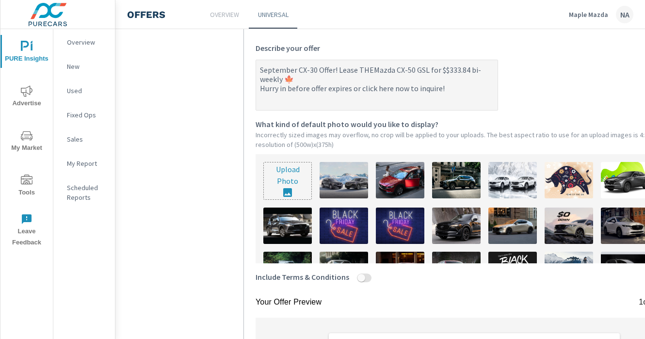
type textarea "September CX-30 Offer! Lease THE Mazda CX-50 GSL for $$333.84 bi-weekly 🍁 Hurry…"
type textarea "x"
type textarea "September CX-30 Offer! Lease THEMazda CX-50 GSL for $$333.84 bi-weekly 🍁 Hurry …"
type textarea "x"
type textarea "September CX-30 Offer! Lease THMazda CX-50 GSL for $$333.84 bi-weekly 🍁 Hurry i…"
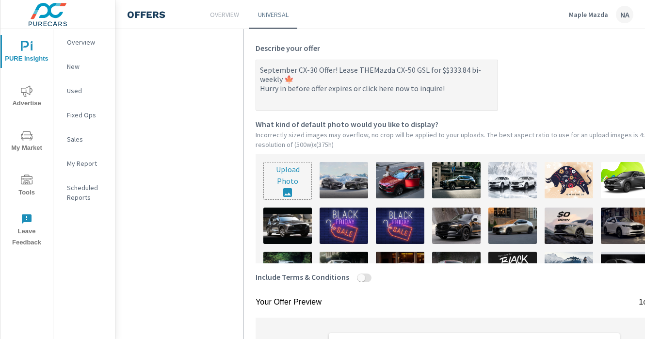
type textarea "x"
type textarea "September CX-30 Offer! Lease TMazda CX-50 GSL for $$333.84 bi-weekly 🍁 Hurry in…"
click at [409, 68] on textarea "September CX-30 Offer! Lease the Mazda CX-50 GSL for $$333.84 bi-weekly 🍁 Hurry…" at bounding box center [377, 86] width 242 height 49
click at [424, 69] on textarea "September CX-30 Offer! Lease the Mazda CX-30 GSL for $$333.84 bi-weekly 🍁 Hurry…" at bounding box center [377, 86] width 242 height 49
click at [436, 69] on textarea "September CX-30 Offer! Lease the Mazda CX-30 GS for $$333.84 bi-weekly 🍁 Hurry …" at bounding box center [377, 86] width 242 height 49
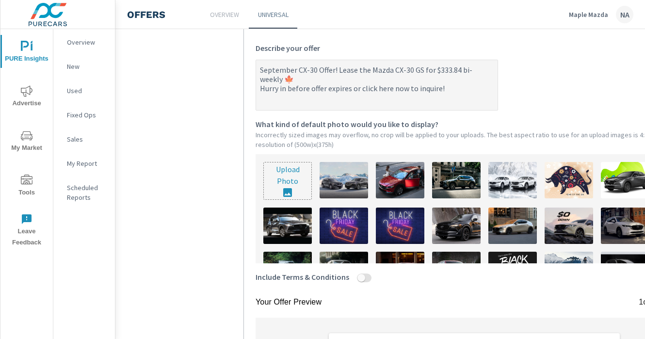
drag, startPoint x: 433, startPoint y: 69, endPoint x: 458, endPoint y: 69, distance: 24.3
click at [458, 69] on textarea "September CX-30 Offer! Lease the Mazda CX-30 GS for $333.84 bi-weekly 🍁 Hurry i…" at bounding box center [377, 86] width 242 height 49
paste textarea "468.48+"
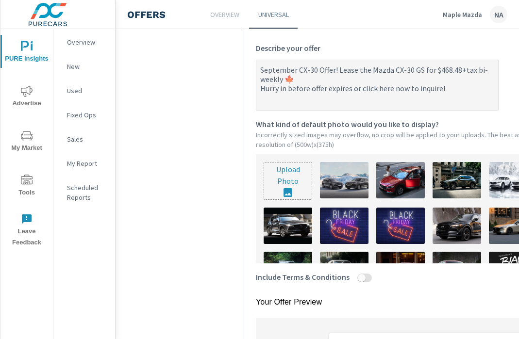
click at [298, 181] on input "file" at bounding box center [288, 181] width 48 height 37
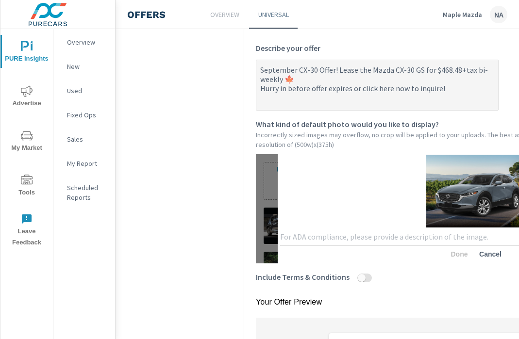
click at [378, 243] on div "x" at bounding box center [474, 238] width 389 height 16
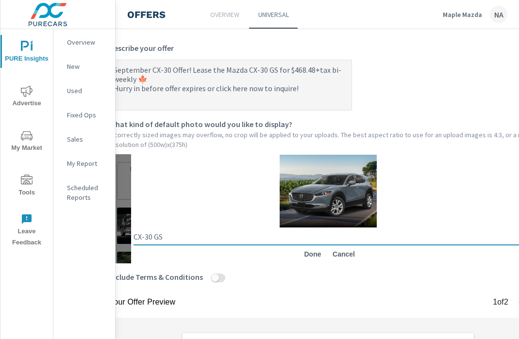
scroll to position [245, 146]
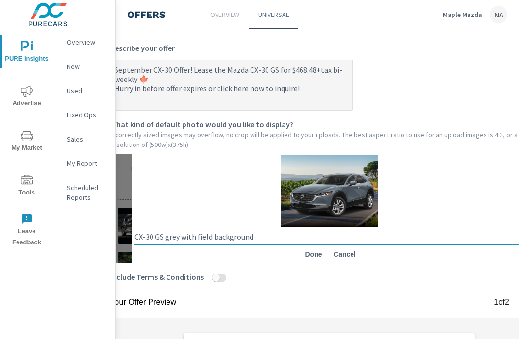
click at [317, 256] on span "Done" at bounding box center [313, 254] width 23 height 9
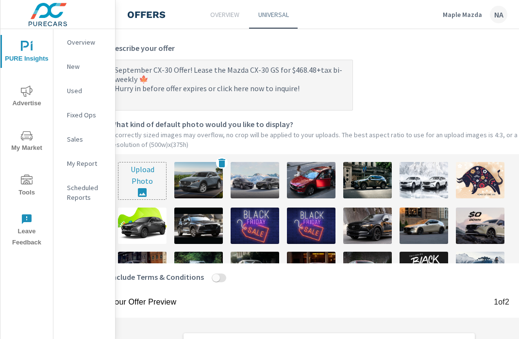
click at [202, 193] on img at bounding box center [198, 180] width 49 height 36
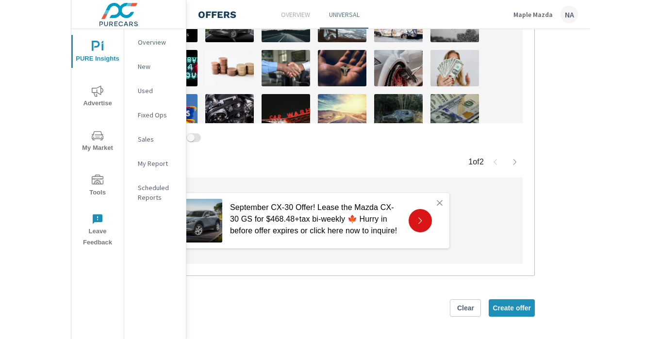
scroll to position [385, 251]
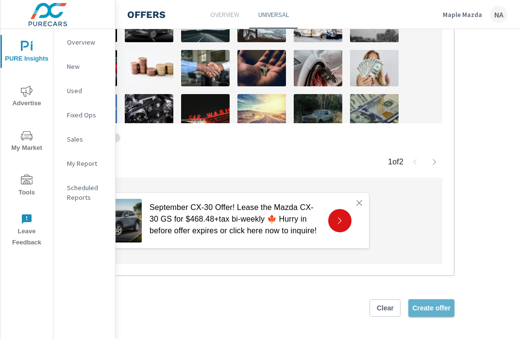
click at [435, 312] on button "Create offer" at bounding box center [431, 307] width 46 height 17
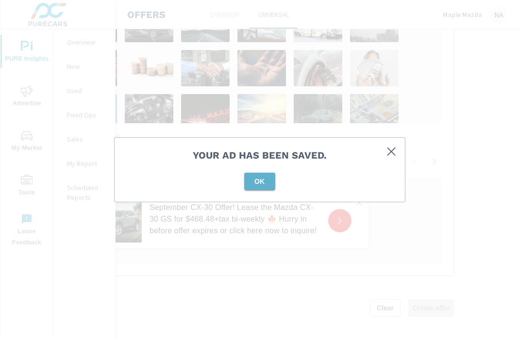
click at [256, 185] on button "OK" at bounding box center [259, 181] width 31 height 17
